Goal: Information Seeking & Learning: Learn about a topic

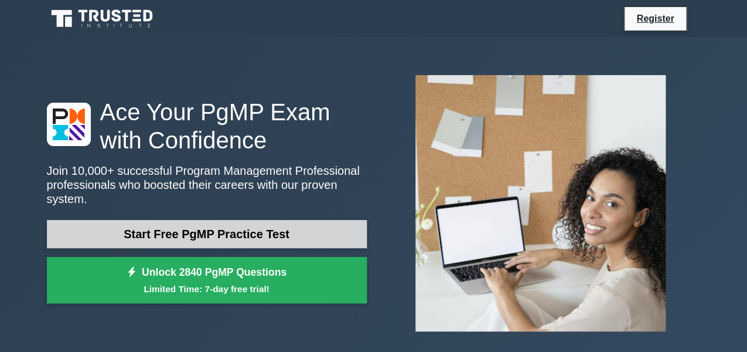
click at [242, 227] on link "Start Free PgMP Practice Test" at bounding box center [207, 234] width 320 height 28
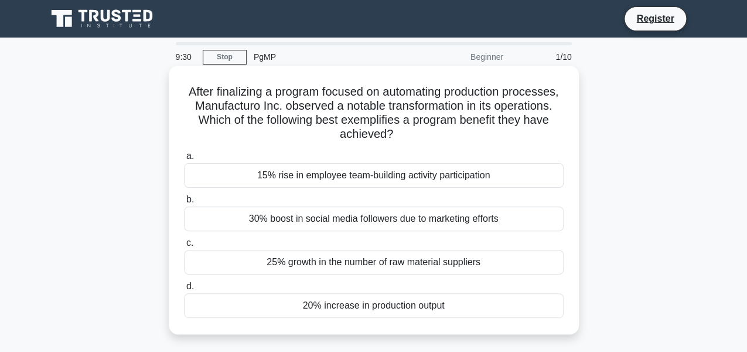
click at [286, 177] on div "15% rise in employee team-building activity participation" at bounding box center [374, 175] width 380 height 25
click at [184, 160] on input "a. 15% rise in employee team-building activity participation" at bounding box center [184, 156] width 0 height 8
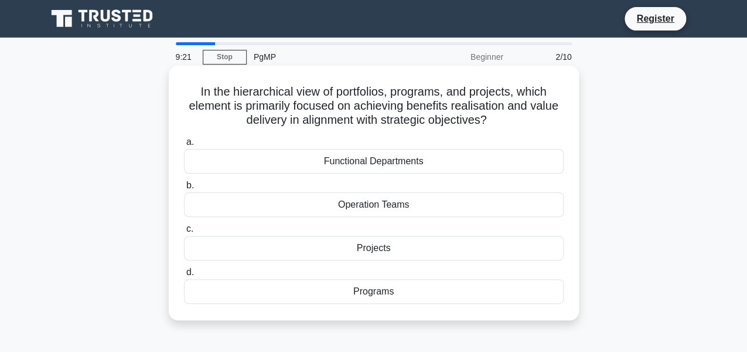
click at [326, 207] on div "Operation Teams" at bounding box center [374, 204] width 380 height 25
click at [184, 189] on input "b. Operation Teams" at bounding box center [184, 186] width 0 height 8
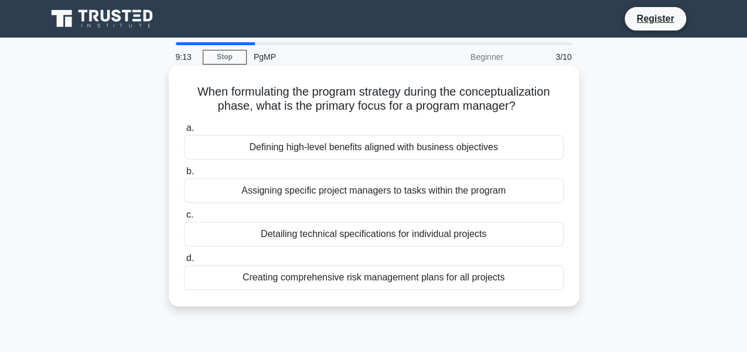
click at [324, 193] on div "Assigning specific project managers to tasks within the program" at bounding box center [374, 190] width 380 height 25
click at [184, 175] on input "b. Assigning specific project managers to tasks within the program" at bounding box center [184, 172] width 0 height 8
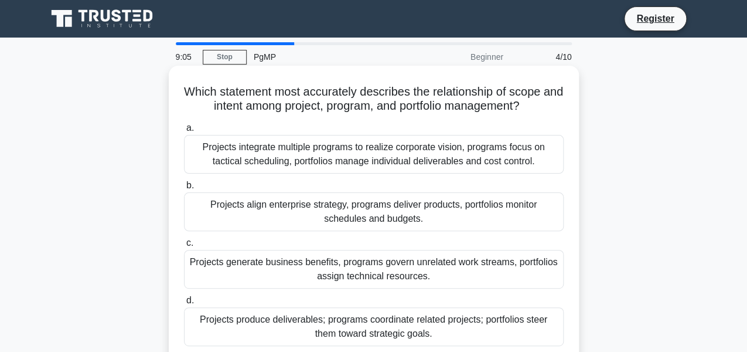
click at [316, 165] on div "Projects integrate multiple programs to realize corporate vision, programs focu…" at bounding box center [374, 154] width 380 height 39
click at [184, 132] on input "a. Projects integrate multiple programs to realize corporate vision, programs f…" at bounding box center [184, 128] width 0 height 8
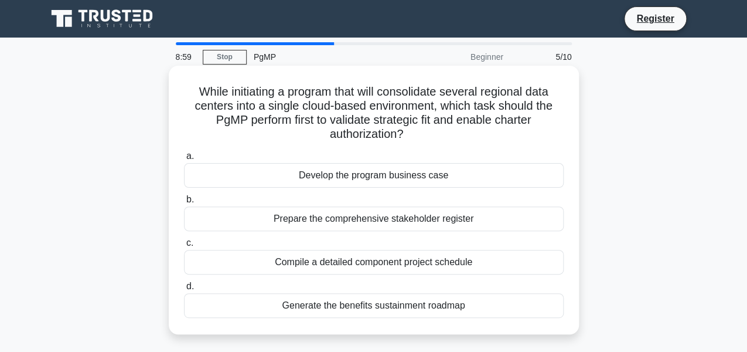
click at [335, 262] on div "Compile a detailed component project schedule" at bounding box center [374, 262] width 380 height 25
click at [184, 247] on input "c. Compile a detailed component project schedule" at bounding box center [184, 243] width 0 height 8
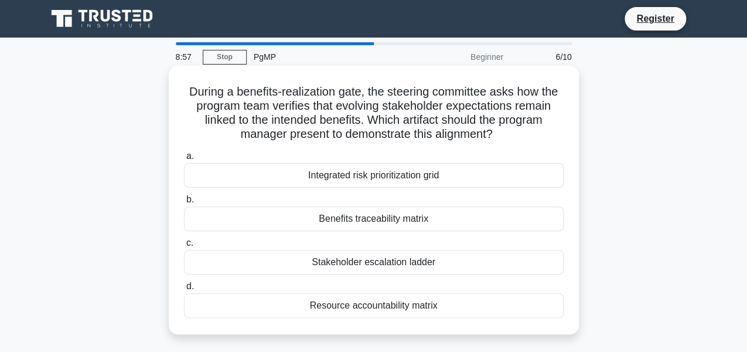
click at [332, 217] on div "Benefits traceability matrix" at bounding box center [374, 218] width 380 height 25
click at [184, 203] on input "b. Benefits traceability matrix" at bounding box center [184, 200] width 0 height 8
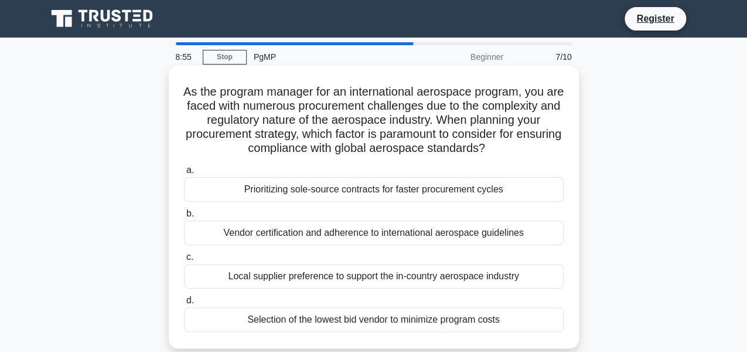
click at [335, 232] on div "Vendor certification and adherence to international aerospace guidelines" at bounding box center [374, 232] width 380 height 25
click at [184, 217] on input "b. Vendor certification and adherence to international aerospace guidelines" at bounding box center [184, 214] width 0 height 8
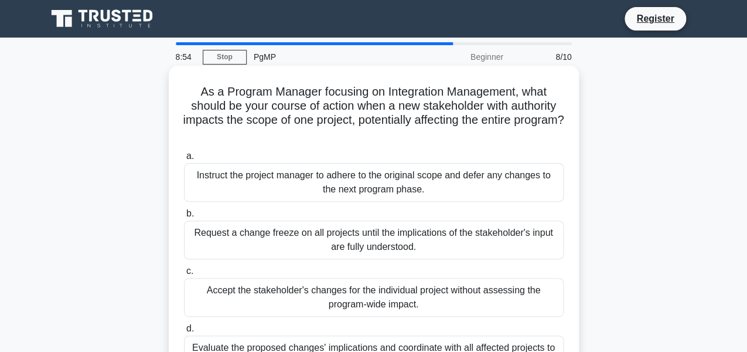
click at [339, 244] on div "Request a change freeze on all projects until the implications of the stakehold…" at bounding box center [374, 239] width 380 height 39
click at [184, 217] on input "b. Request a change freeze on all projects until the implications of the stakeh…" at bounding box center [184, 214] width 0 height 8
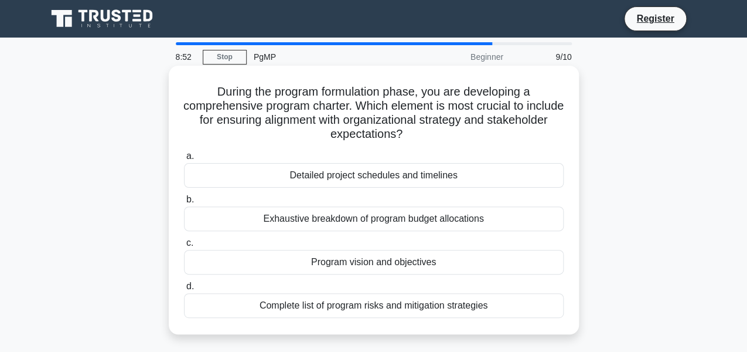
click at [342, 257] on div "Program vision and objectives" at bounding box center [374, 262] width 380 height 25
click at [184, 247] on input "c. Program vision and objectives" at bounding box center [184, 243] width 0 height 8
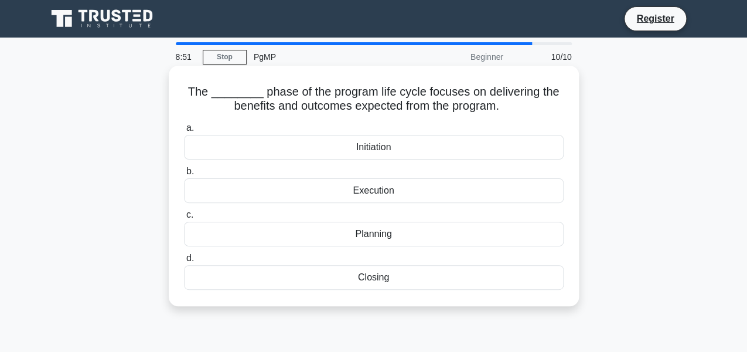
click at [348, 237] on div "Planning" at bounding box center [374, 233] width 380 height 25
click at [184, 219] on input "c. Planning" at bounding box center [184, 215] width 0 height 8
